Goal: Transaction & Acquisition: Purchase product/service

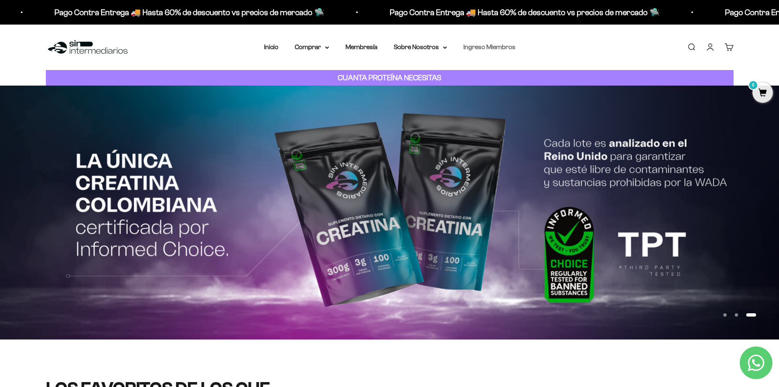
click at [468, 45] on link "Ingreso Miembros" at bounding box center [489, 46] width 52 height 7
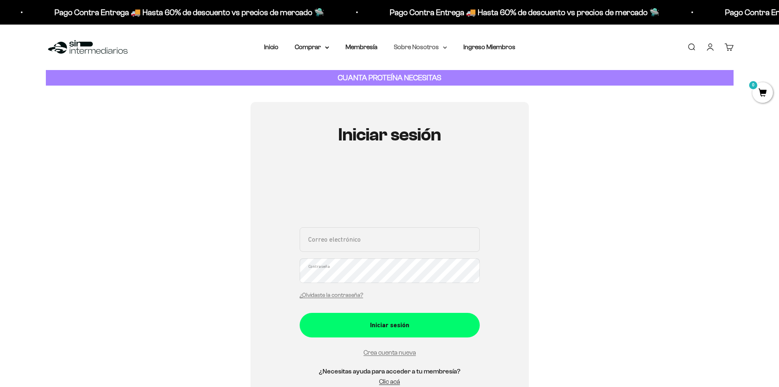
click at [435, 43] on summary "Sobre Nosotros" at bounding box center [420, 47] width 53 height 11
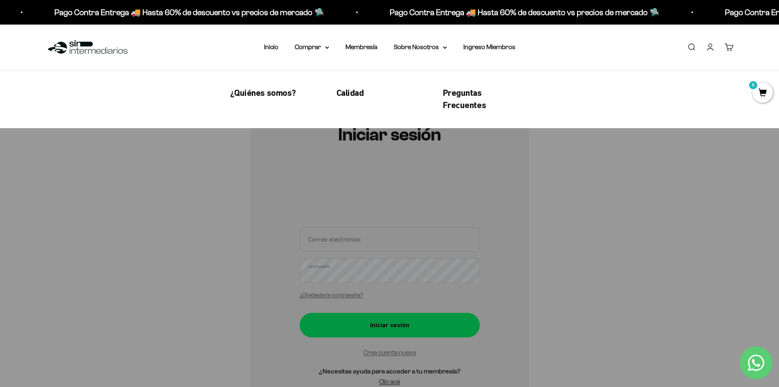
click at [362, 41] on div "Menú Buscar Inicio Comprar Proteínas Ver Todos Whey Iso Vegan Pancakes Pre-Entr…" at bounding box center [389, 47] width 779 height 45
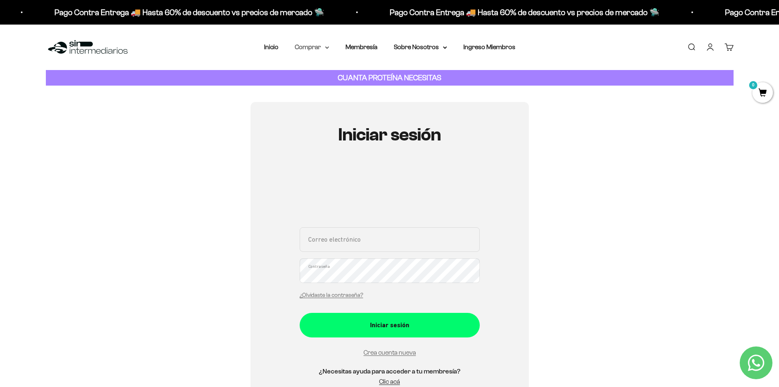
click at [322, 43] on summary "Comprar" at bounding box center [312, 47] width 34 height 11
click at [341, 77] on summary "Proteínas" at bounding box center [334, 73] width 68 height 11
click at [352, 94] on span "Otros Suplementos" at bounding box center [327, 89] width 55 height 11
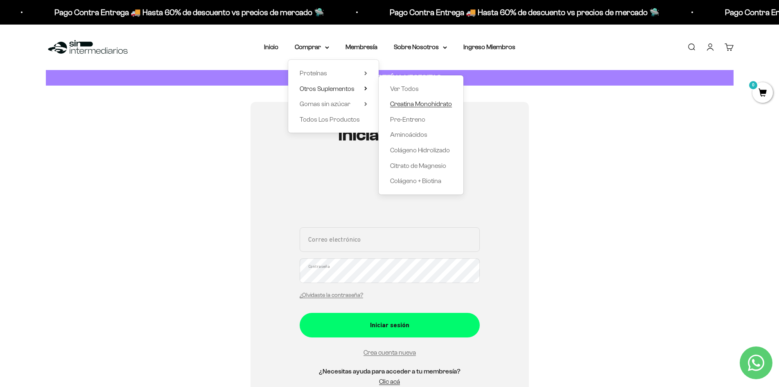
click at [418, 100] on span "Creatina Monohidrato" at bounding box center [421, 104] width 62 height 11
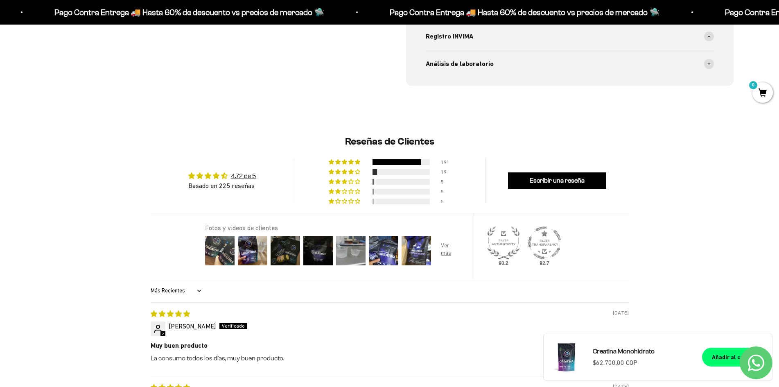
scroll to position [614, 0]
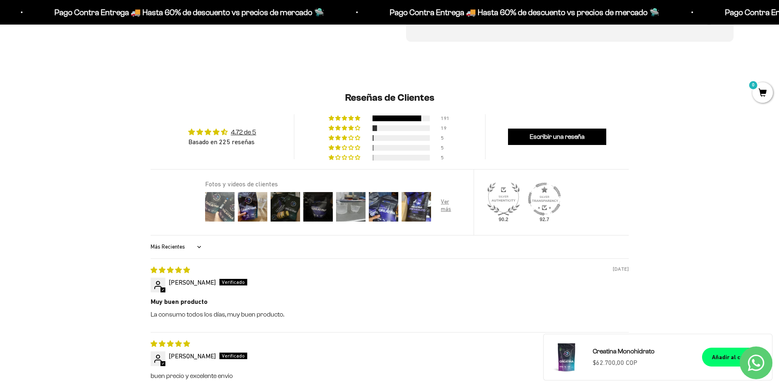
click at [217, 210] on img at bounding box center [219, 206] width 33 height 33
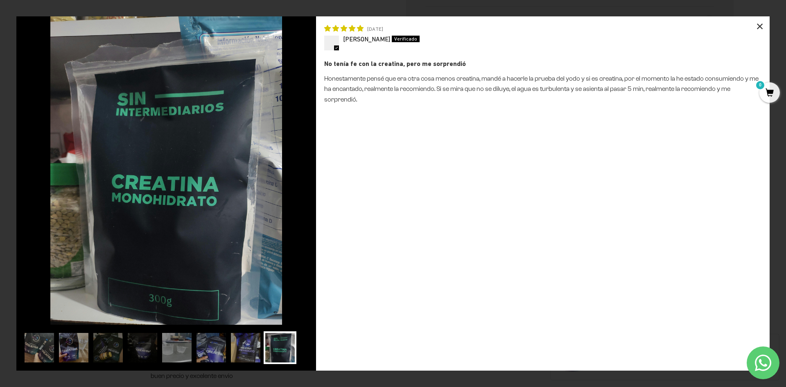
click at [759, 24] on div "×" at bounding box center [760, 26] width 20 height 20
